Goal: Check status

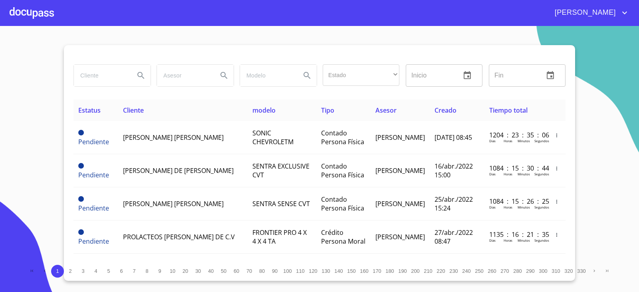
click at [116, 74] on input "search" at bounding box center [101, 76] width 54 height 22
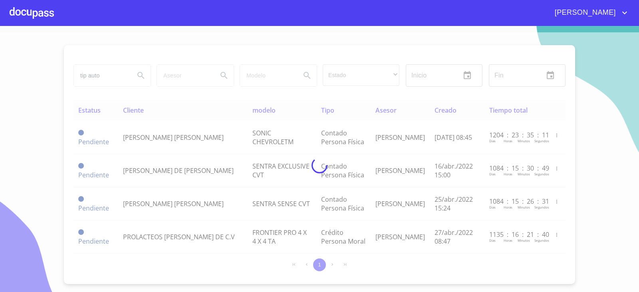
type input "tip auto"
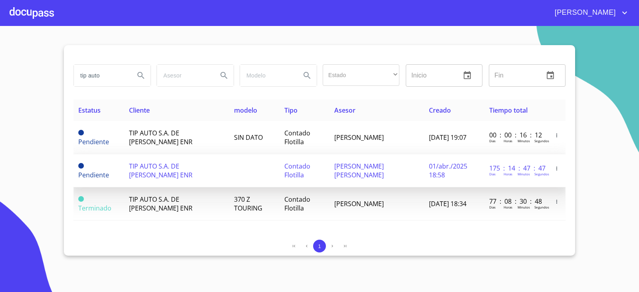
click at [367, 165] on span "[PERSON_NAME] [PERSON_NAME]" at bounding box center [359, 171] width 50 height 18
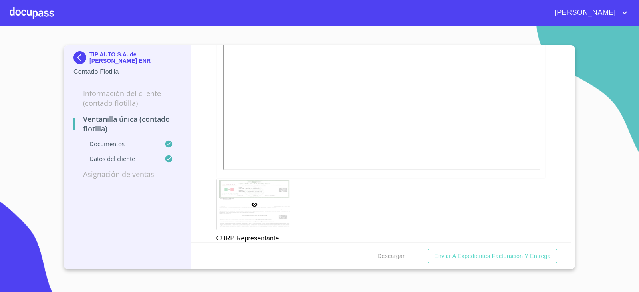
scroll to position [1598, 0]
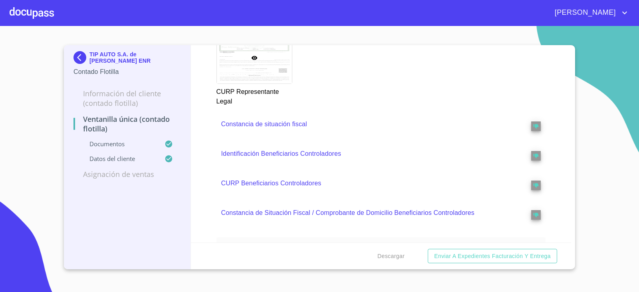
click at [159, 216] on div "TIP AUTO S.A. de C.V. SOFOM ENR Contado Flotilla Información del Cliente (Conta…" at bounding box center [127, 157] width 127 height 224
click at [74, 53] on img at bounding box center [81, 57] width 16 height 13
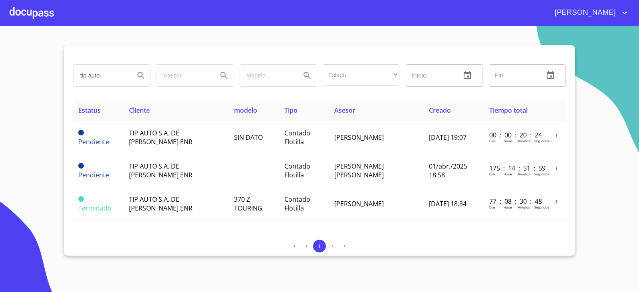
click at [118, 266] on section "tip auto Estado ​ ​ Inicio ​ Fin ​ Estatus Cliente modelo Tipo Asesor Creado Ti…" at bounding box center [319, 159] width 639 height 266
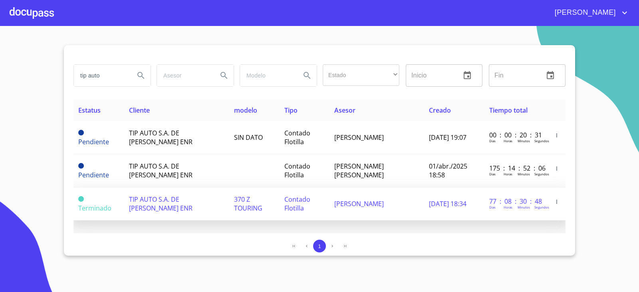
click at [132, 210] on span "TIP AUTO S.A. DE [PERSON_NAME] ENR" at bounding box center [161, 204] width 64 height 18
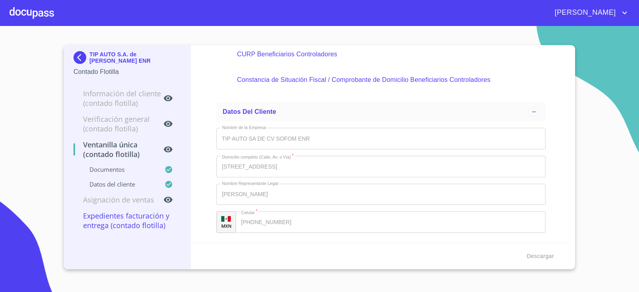
scroll to position [1899, 0]
click at [78, 56] on img at bounding box center [81, 57] width 16 height 13
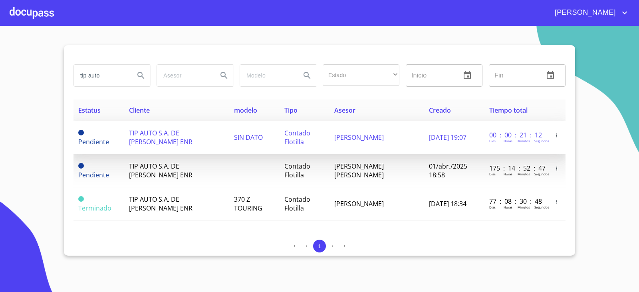
click at [120, 134] on td "Pendiente" at bounding box center [98, 137] width 51 height 33
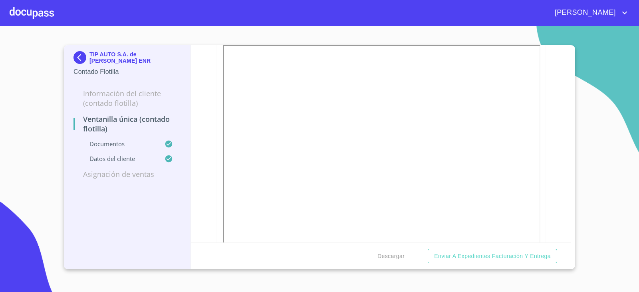
scroll to position [1044, 0]
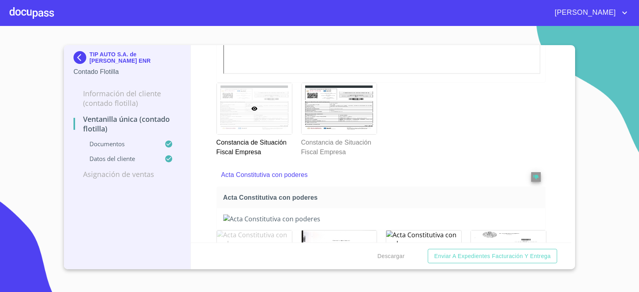
click at [85, 53] on img at bounding box center [81, 57] width 16 height 13
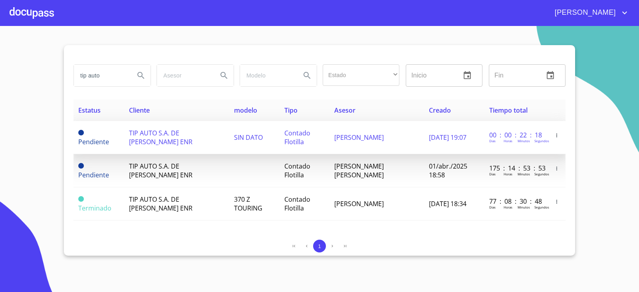
click at [193, 136] on td "TIP AUTO S.A. DE [PERSON_NAME] ENR" at bounding box center [176, 137] width 105 height 33
